Goal: Task Accomplishment & Management: Manage account settings

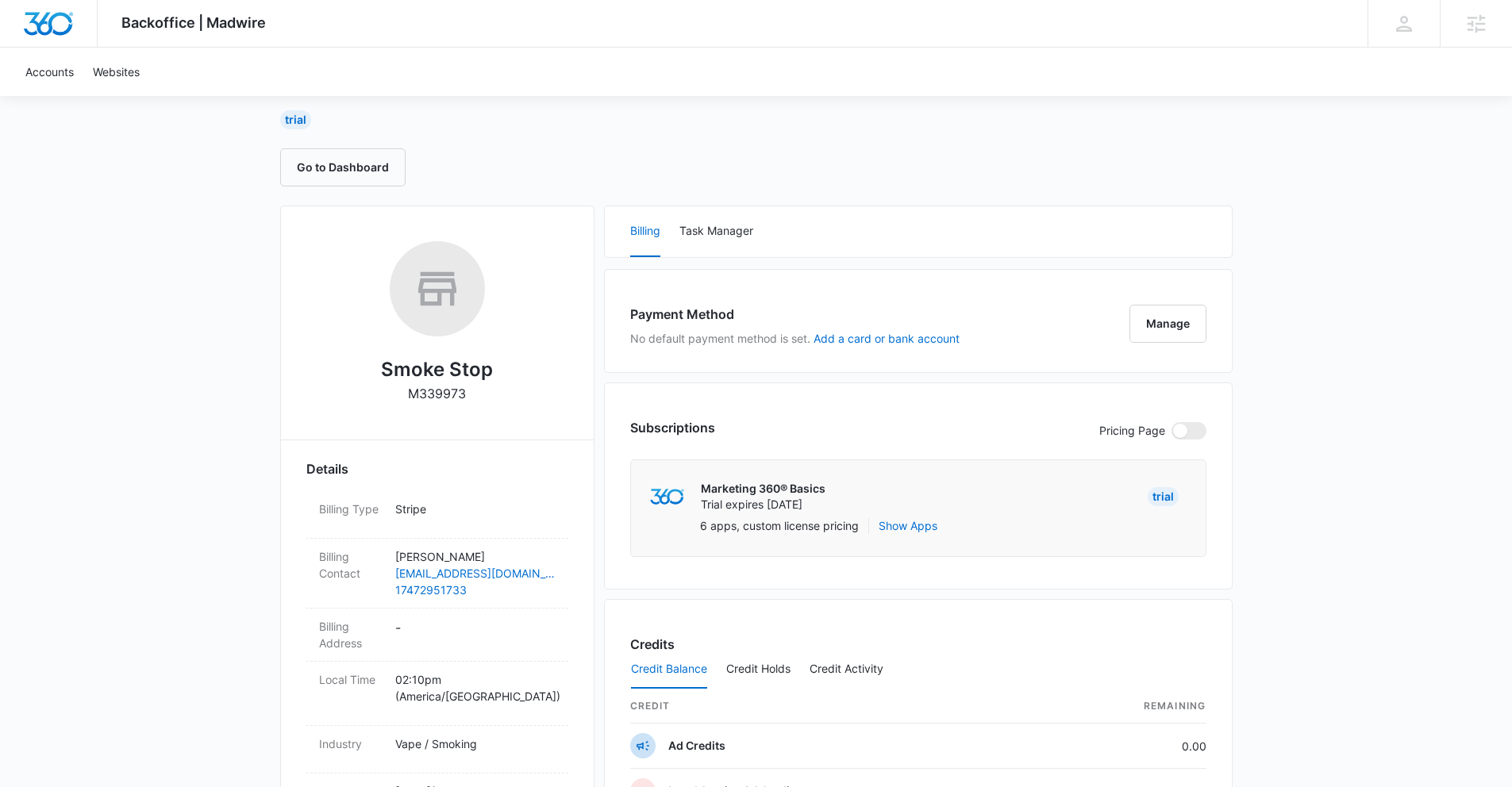
scroll to position [117, 0]
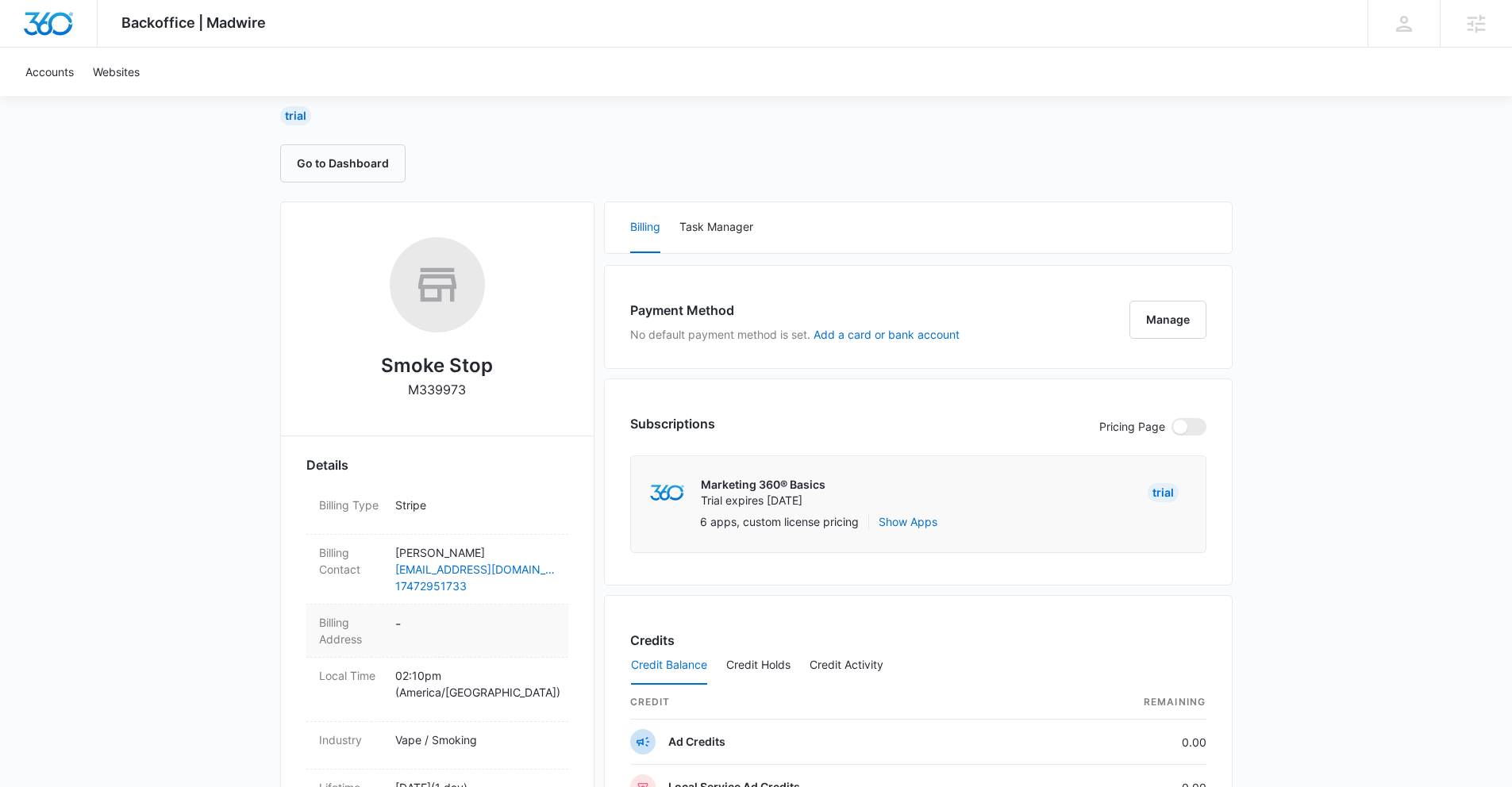
click at [400, 627] on dd "-" at bounding box center [475, 631] width 160 height 34
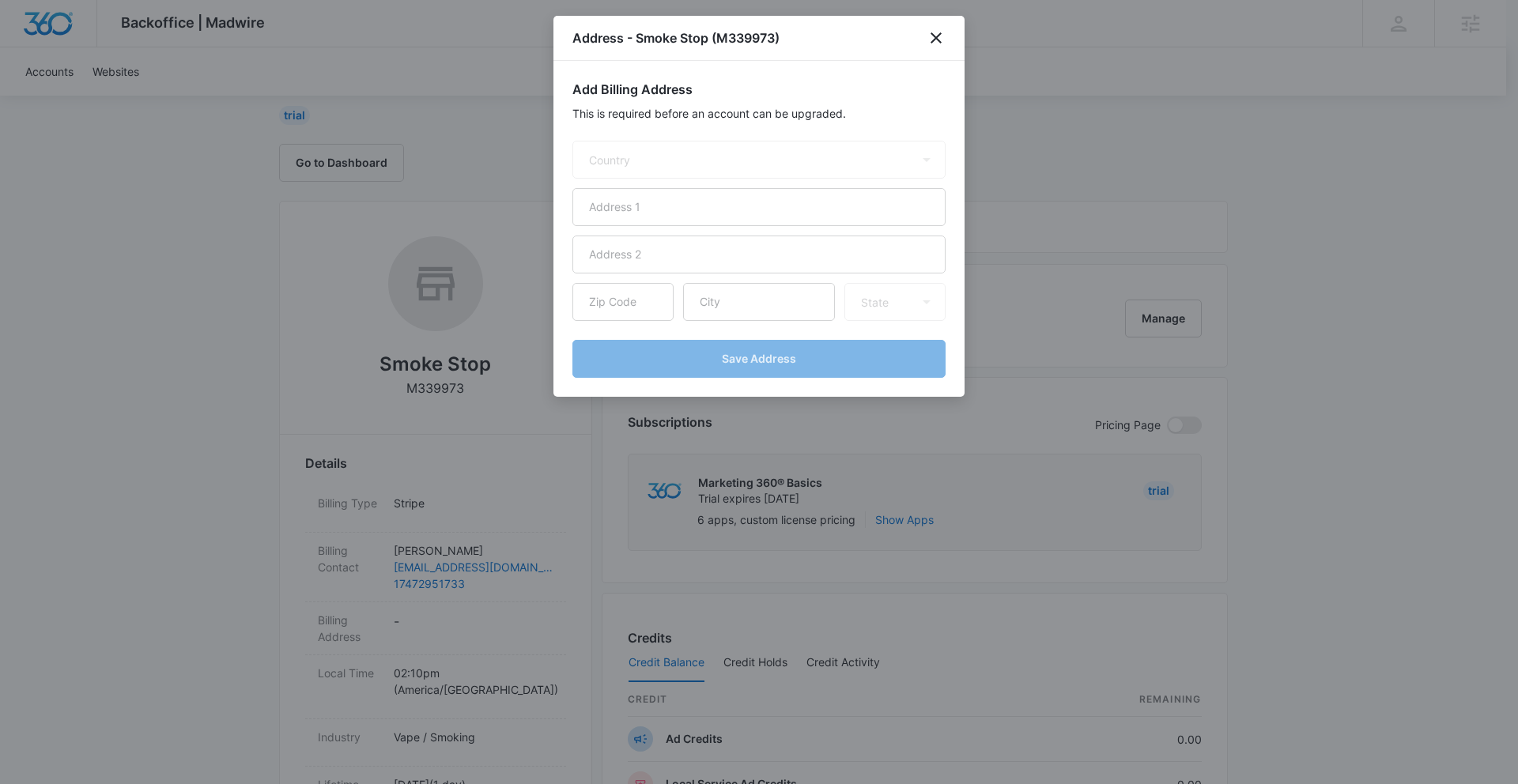
select select "US"
click at [659, 214] on input "text" at bounding box center [759, 207] width 374 height 38
paste input "11237 magnolia ca"
type input "11237 magnolia ca"
click at [726, 301] on input "text" at bounding box center [759, 302] width 152 height 38
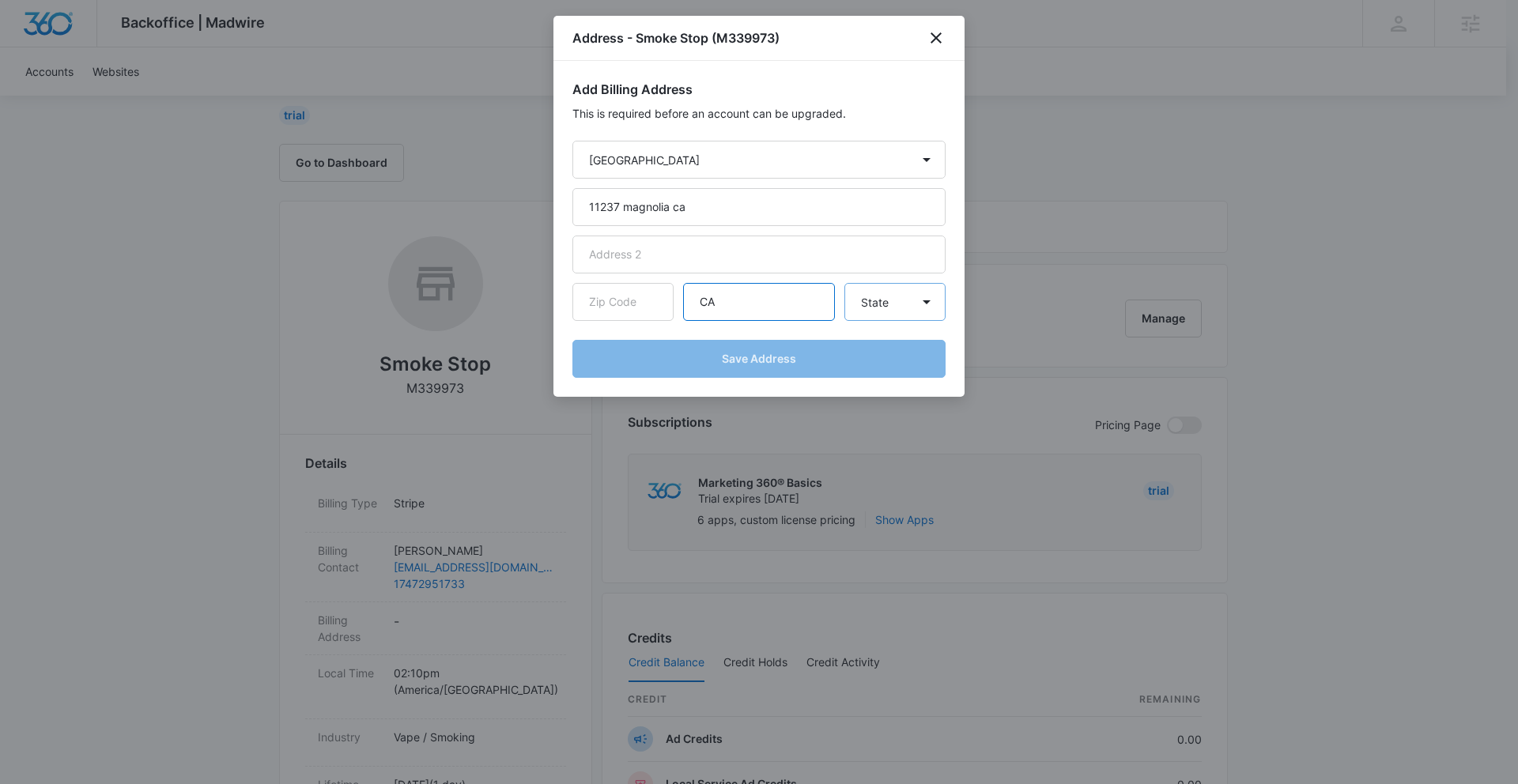
type input "CA"
click at [909, 300] on select "State Alaska Alabama Arkansas American Samoa Arizona California Colorado Connec…" at bounding box center [895, 302] width 102 height 38
select select "CA"
click at [845, 283] on select "State Alaska Alabama Arkansas American Samoa Arizona California Colorado Connec…" at bounding box center [895, 302] width 102 height 38
click at [769, 314] on input "CA" at bounding box center [759, 302] width 152 height 38
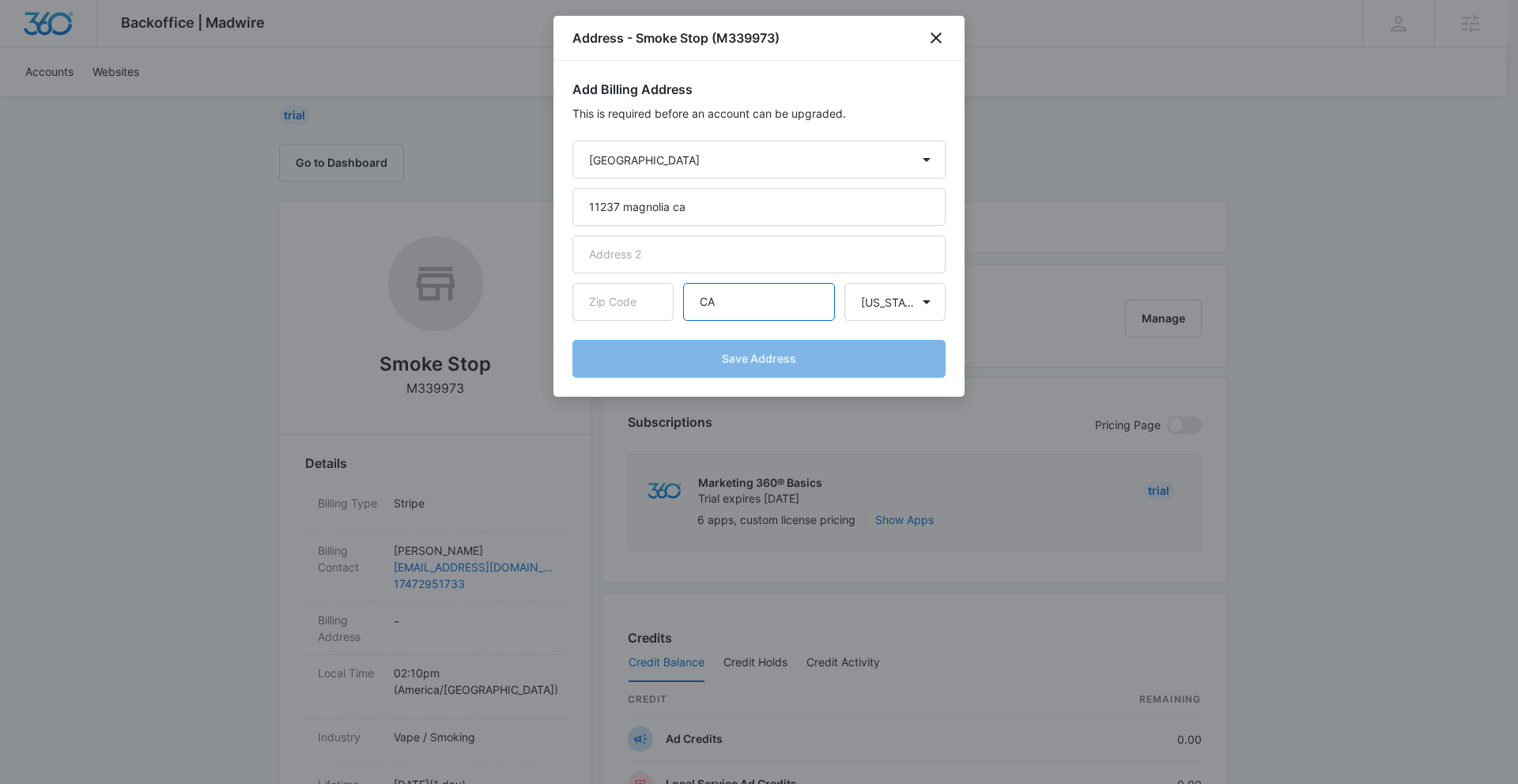
click at [769, 314] on input "CA" at bounding box center [759, 302] width 152 height 38
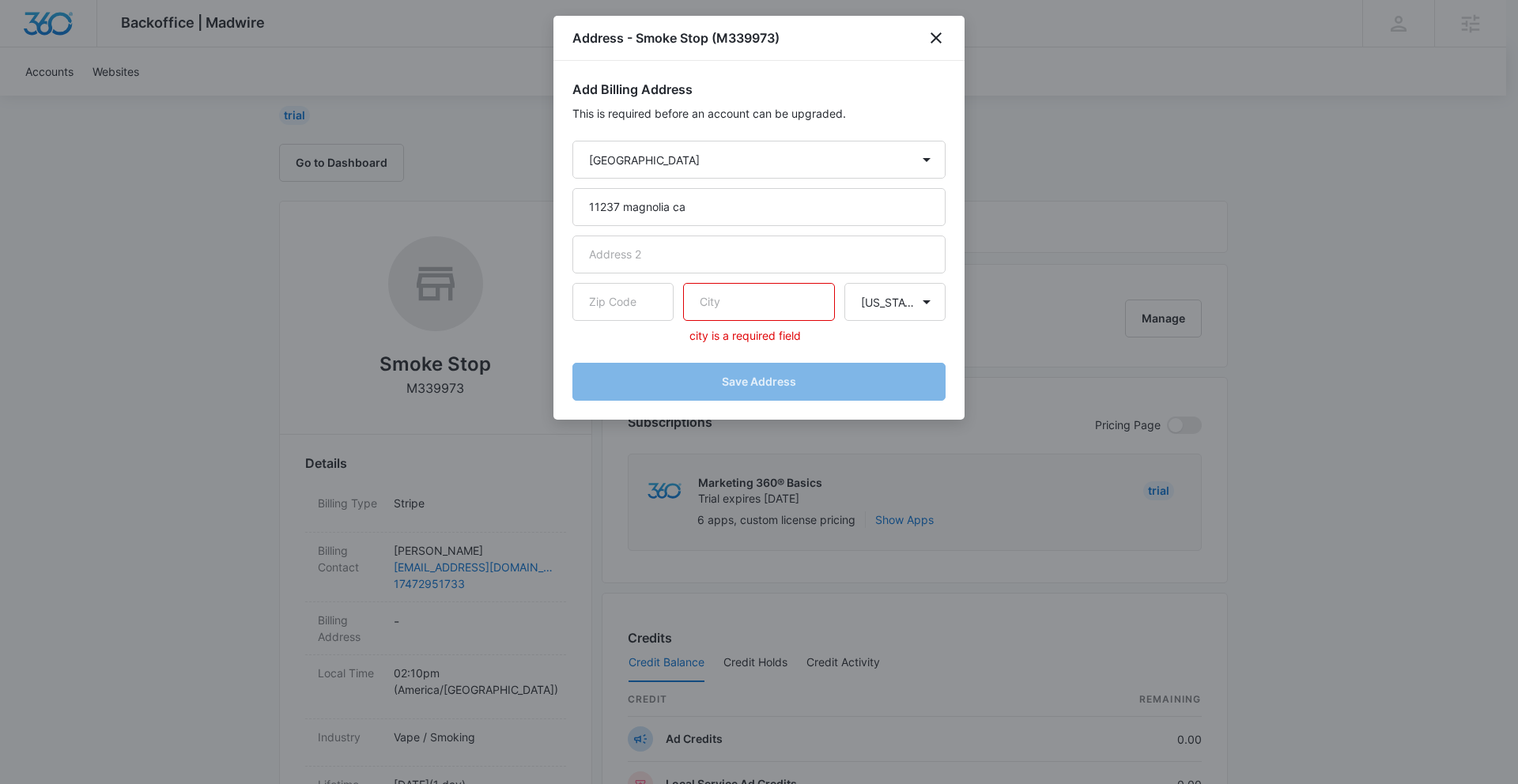
paste input "North Hollywood"
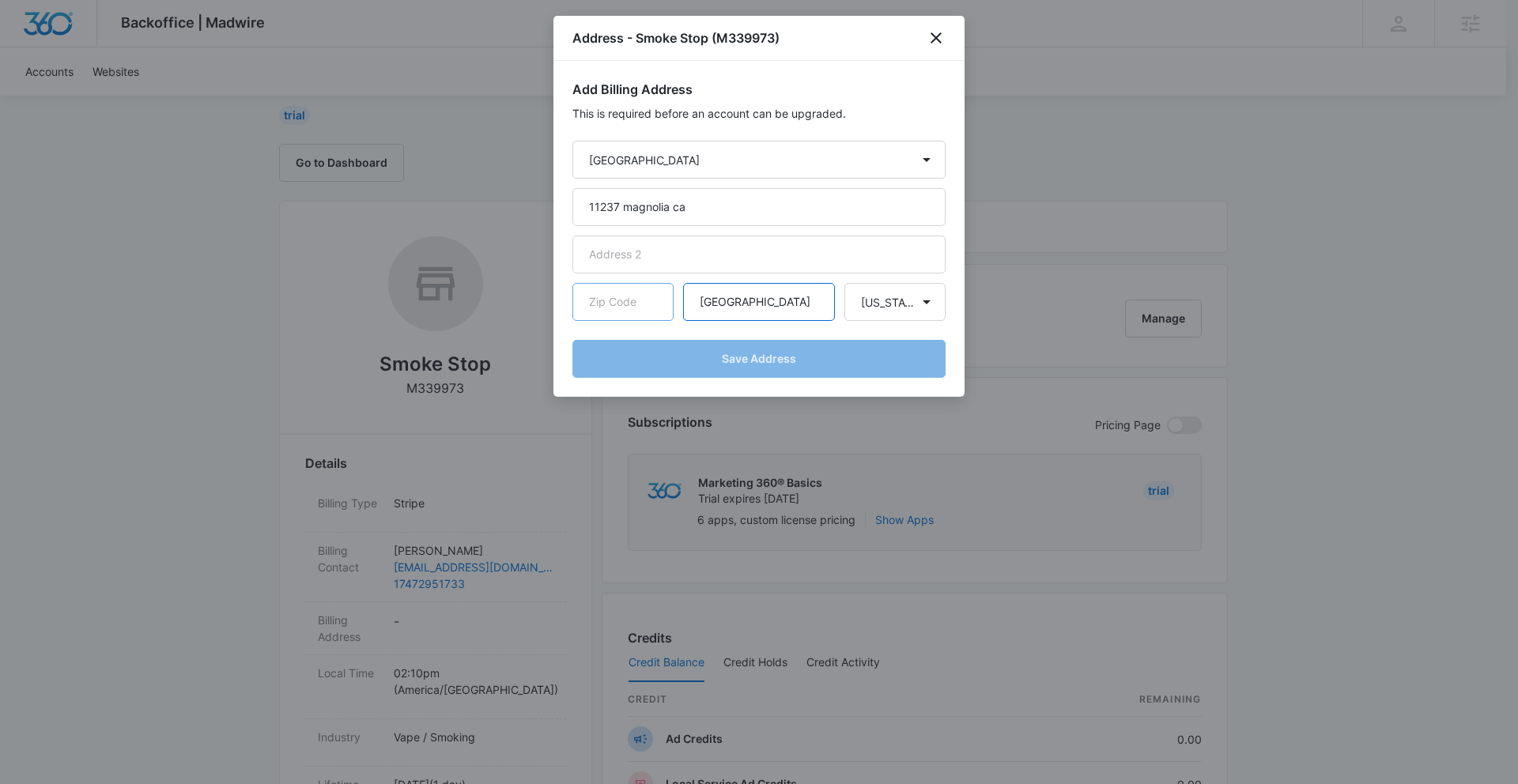
type input "North Hollywood"
click at [599, 303] on input "text" at bounding box center [623, 302] width 102 height 38
paste input "91601"
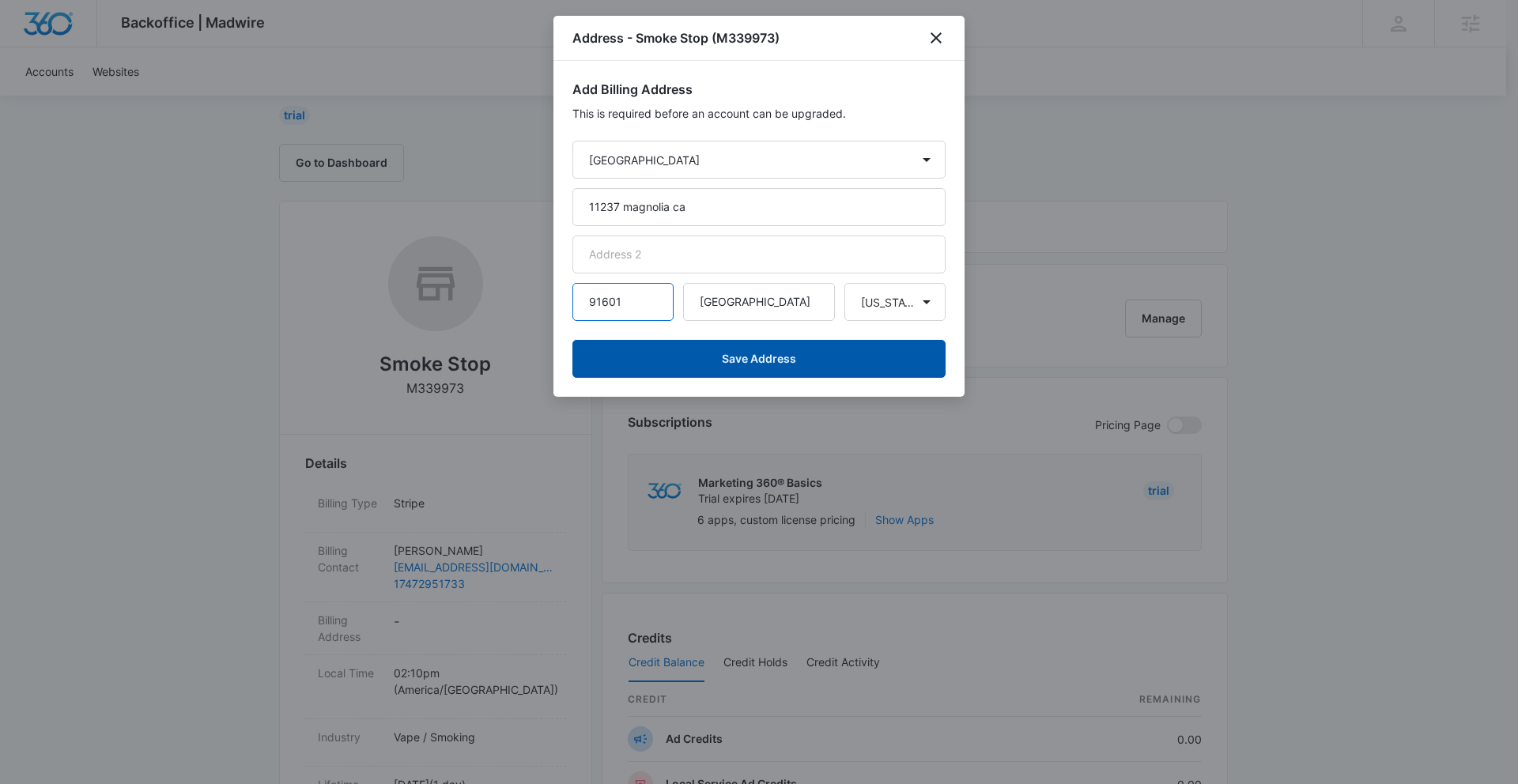
type input "91601"
click at [723, 351] on button "Save Address" at bounding box center [759, 359] width 374 height 38
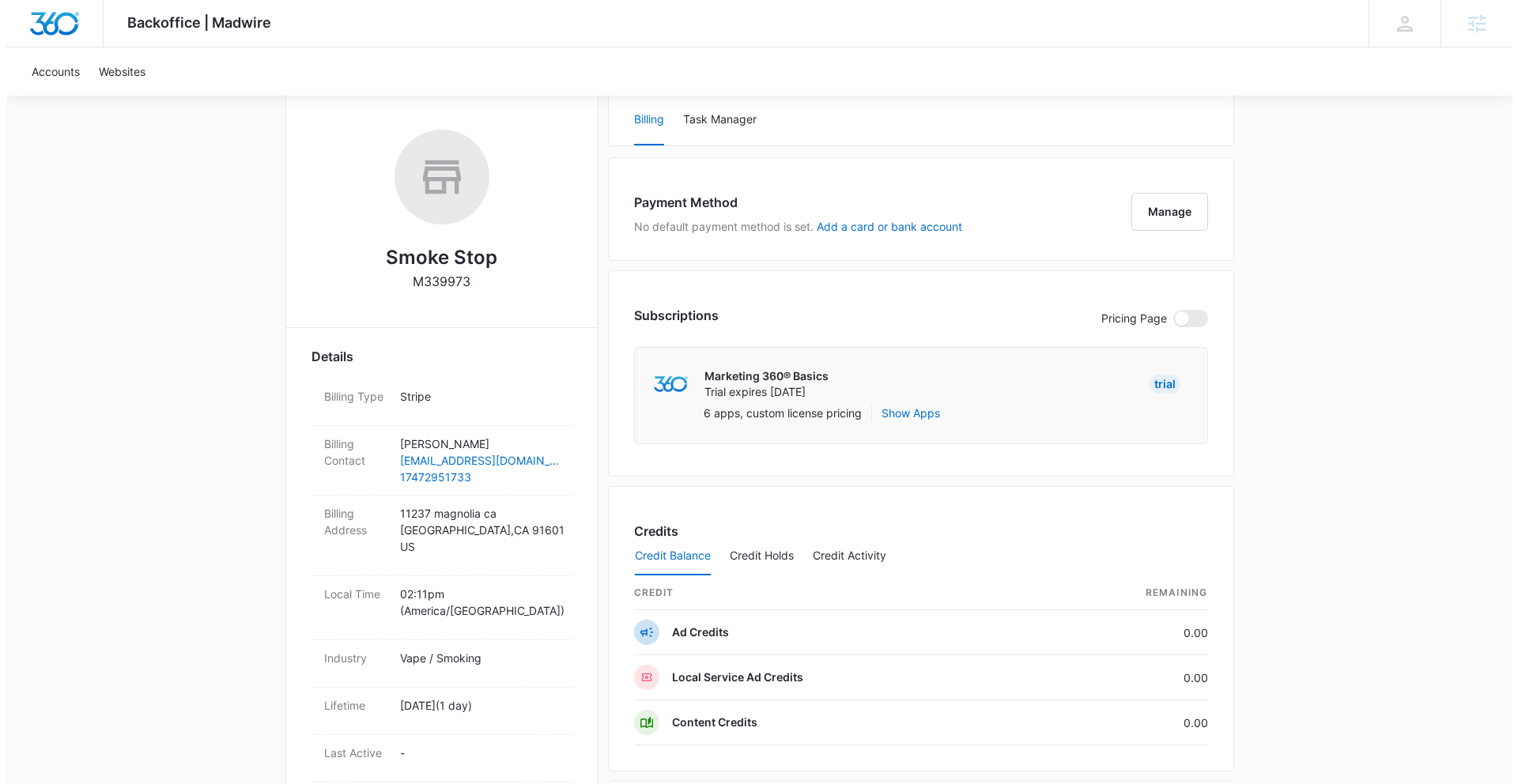
scroll to position [294, 0]
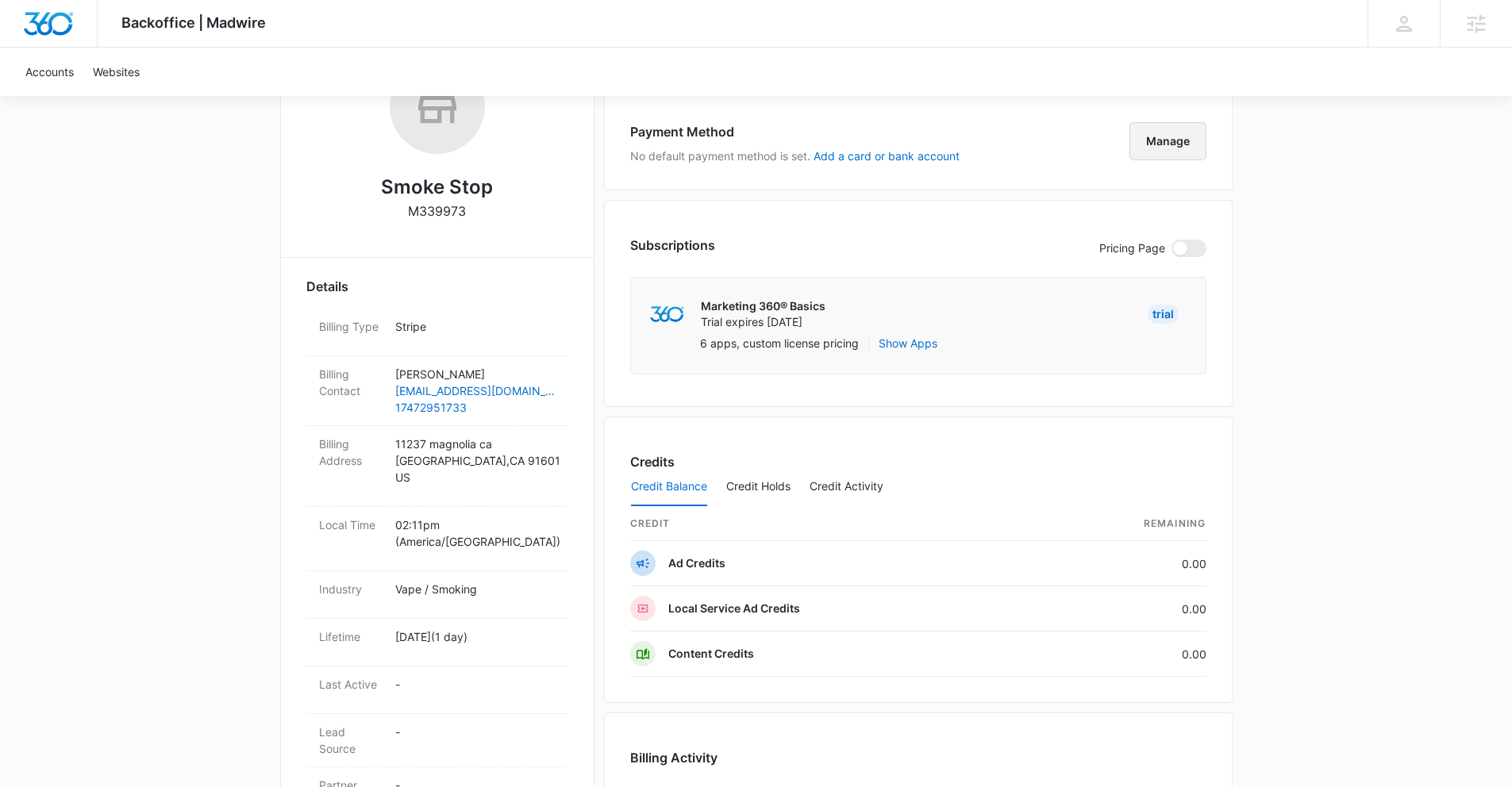
click at [1160, 146] on button "Manage" at bounding box center [1168, 141] width 77 height 38
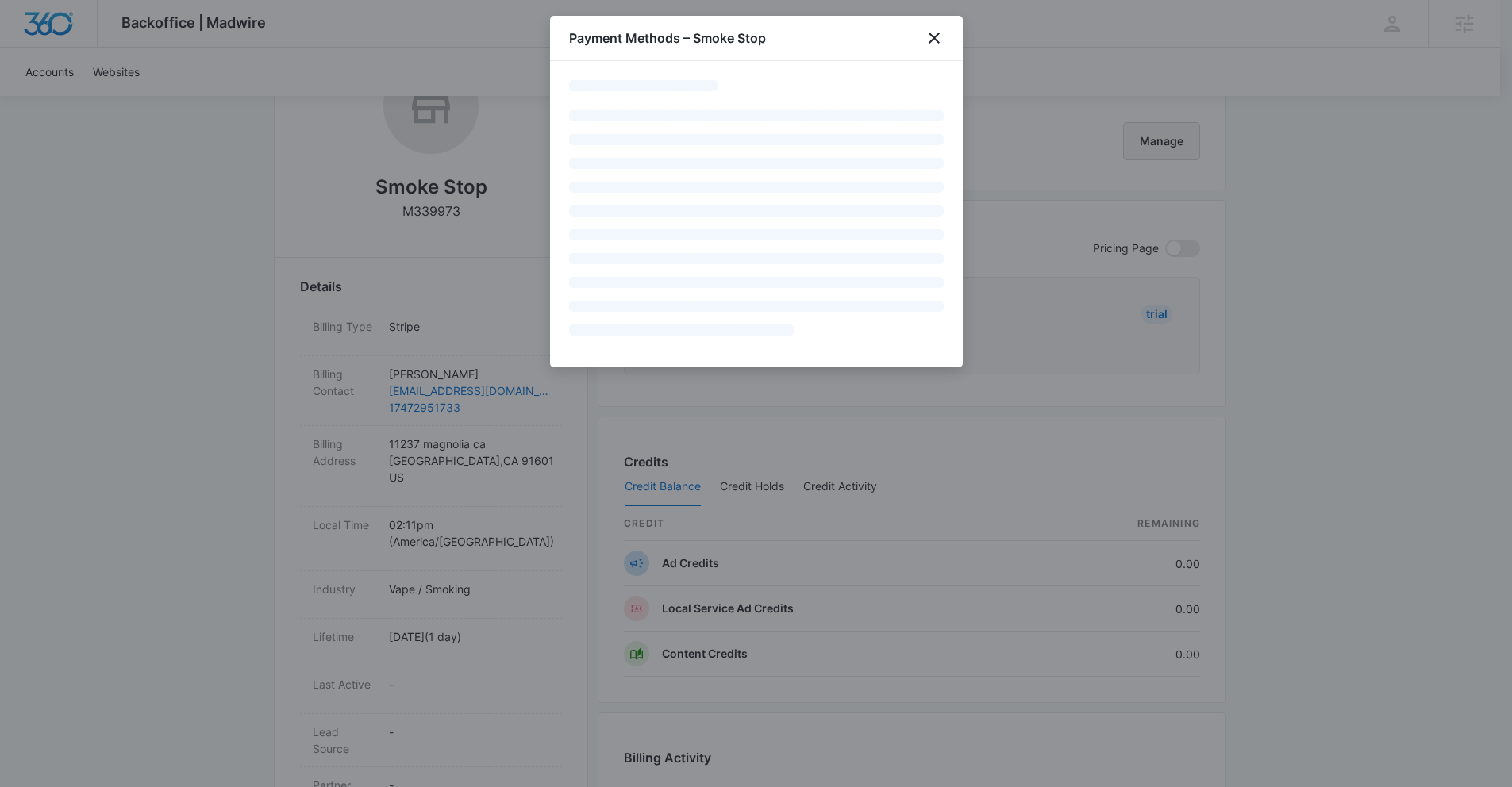
click at [1160, 146] on div at bounding box center [756, 393] width 1512 height 787
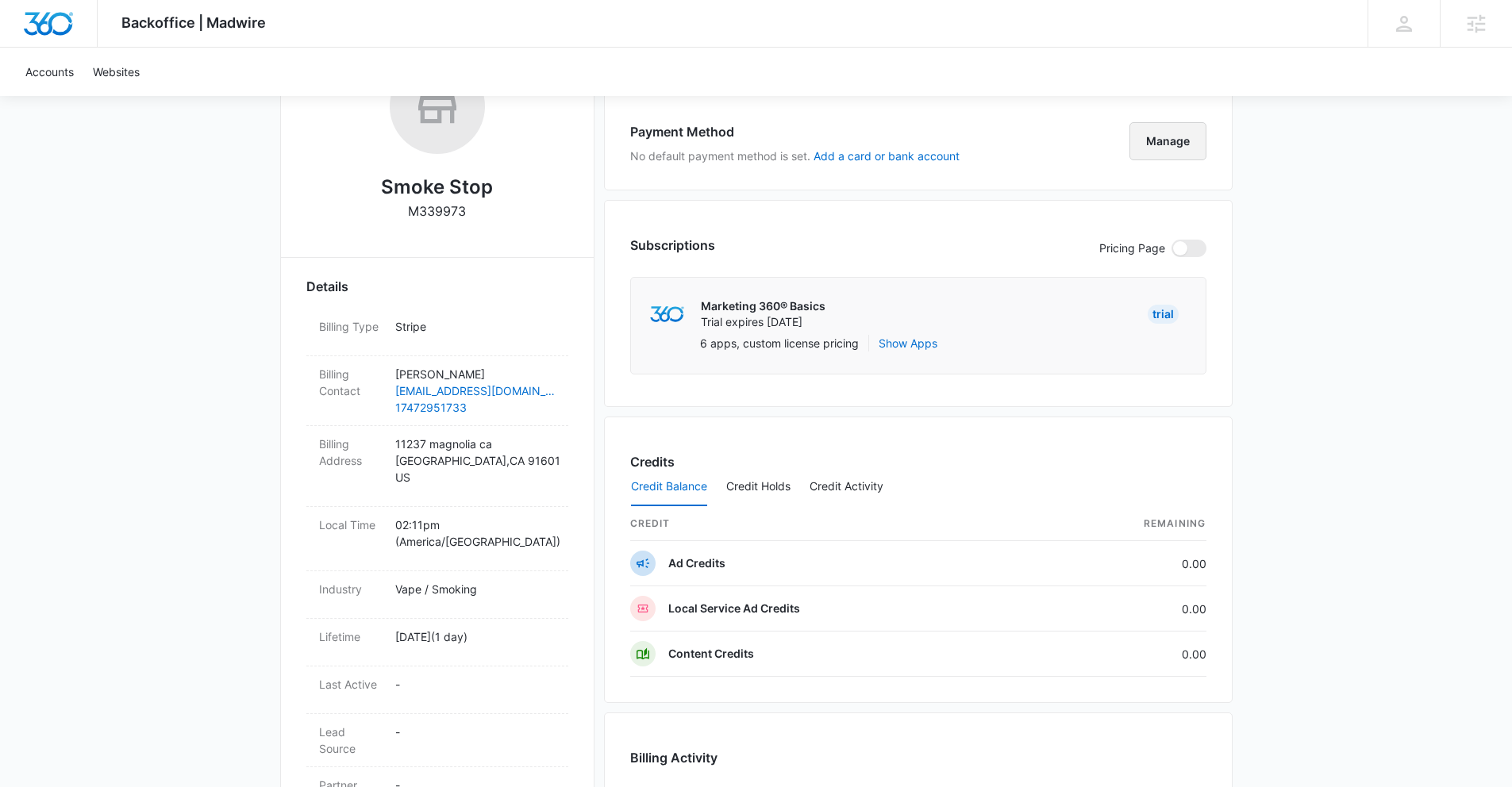
click at [1161, 151] on button "Manage" at bounding box center [1168, 141] width 77 height 38
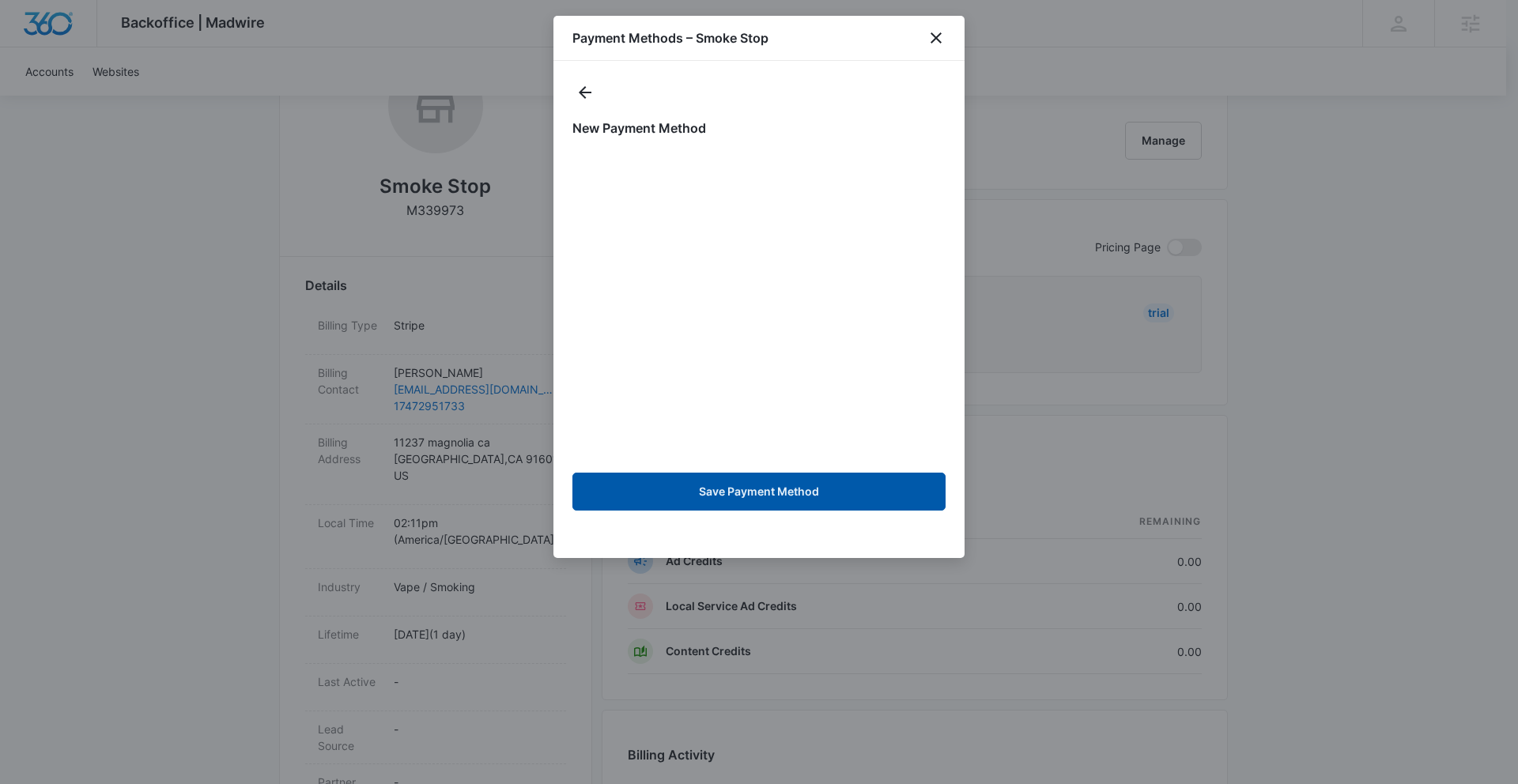
click at [827, 478] on button "Save Payment Method" at bounding box center [759, 492] width 374 height 38
